Goal: Task Accomplishment & Management: Check status

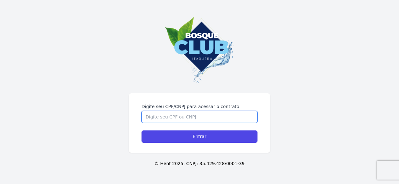
click at [219, 115] on input "Digite seu CPF/CNPJ para acessar o contrato" at bounding box center [200, 117] width 116 height 12
type input "39972175804"
click at [142, 131] on input "Entrar" at bounding box center [200, 137] width 116 height 12
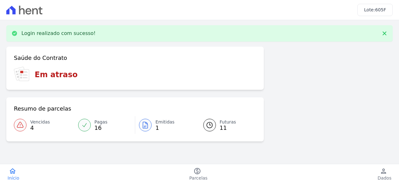
click at [39, 120] on span "Vencidas" at bounding box center [40, 122] width 20 height 7
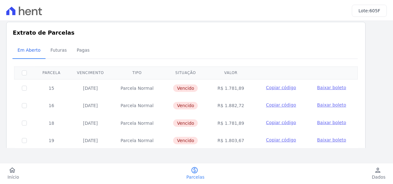
scroll to position [9, 0]
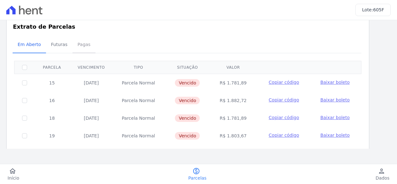
click at [79, 47] on span "Pagas" at bounding box center [84, 44] width 20 height 13
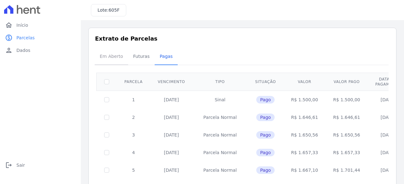
click at [114, 56] on span "Em Aberto" at bounding box center [111, 56] width 31 height 13
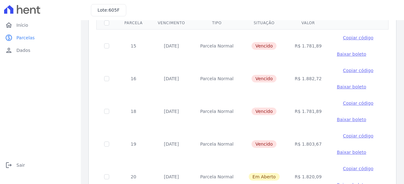
scroll to position [60, 0]
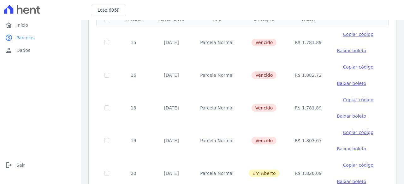
click at [336, 116] on span "Baixar boleto" at bounding box center [350, 116] width 29 height 5
click at [336, 83] on span "Baixar boleto" at bounding box center [350, 83] width 29 height 5
click at [337, 116] on span "Baixar boleto" at bounding box center [350, 116] width 29 height 5
